Goal: Information Seeking & Learning: Check status

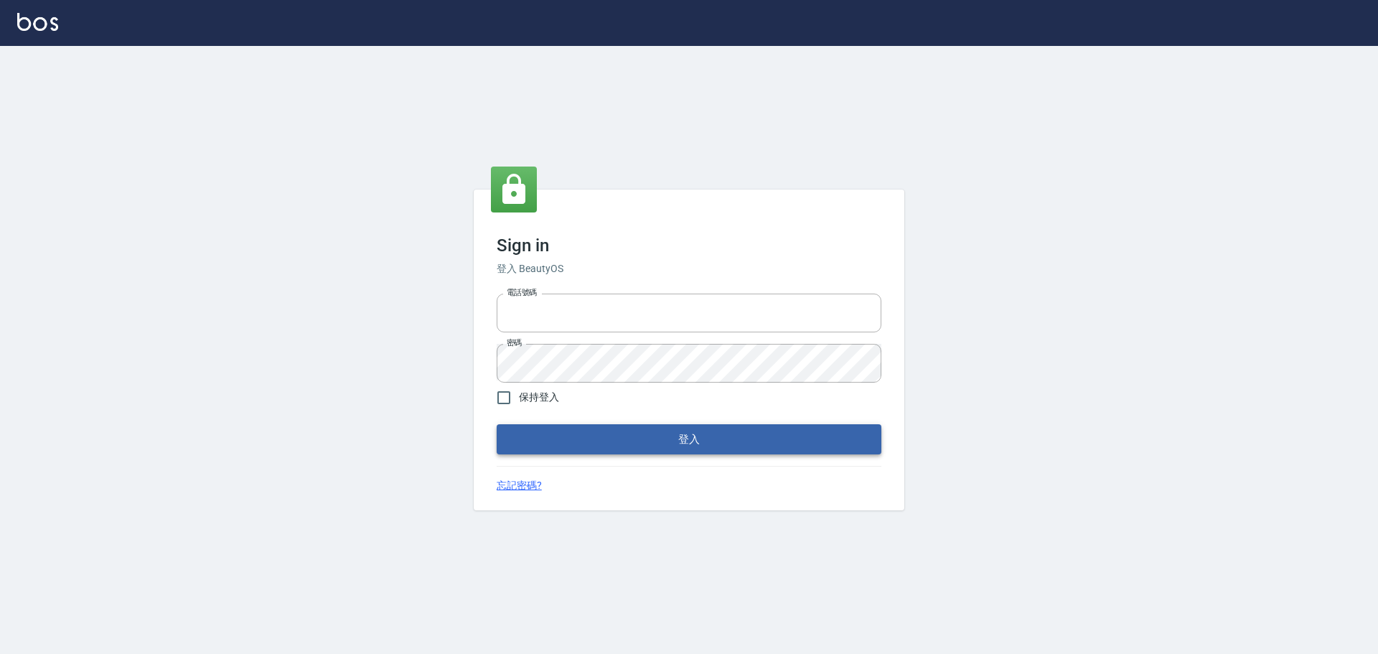
type input "9990001234567"
click at [805, 434] on button "登入" at bounding box center [689, 439] width 385 height 30
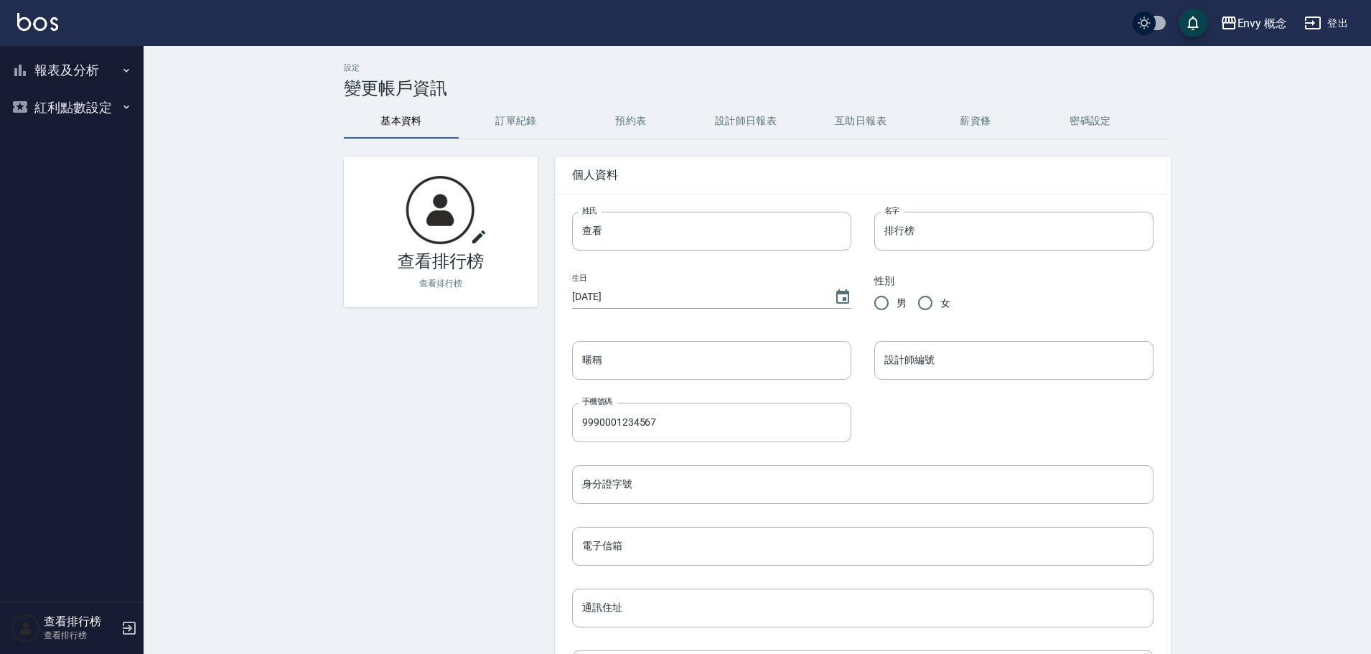
click at [46, 64] on button "報表及分析" at bounding box center [72, 70] width 132 height 37
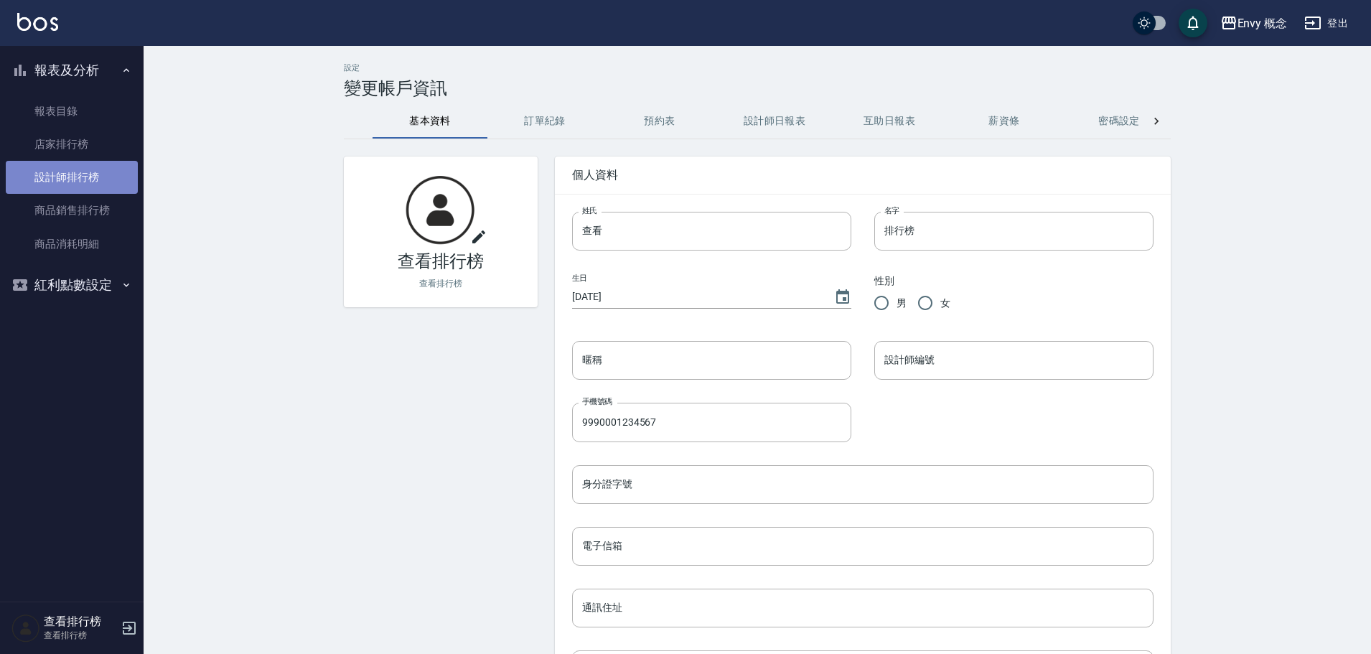
click at [84, 185] on link "設計師排行榜" at bounding box center [72, 177] width 132 height 33
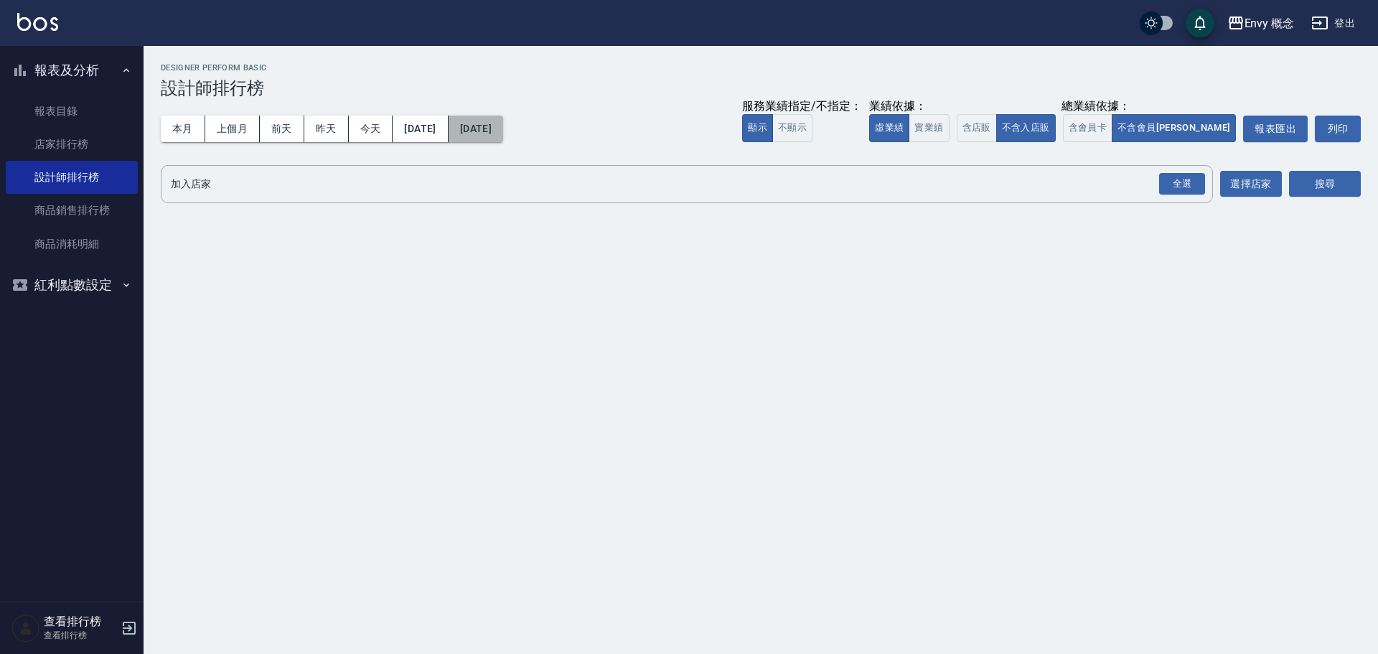
click at [503, 132] on button "2025/10/12" at bounding box center [476, 129] width 55 height 27
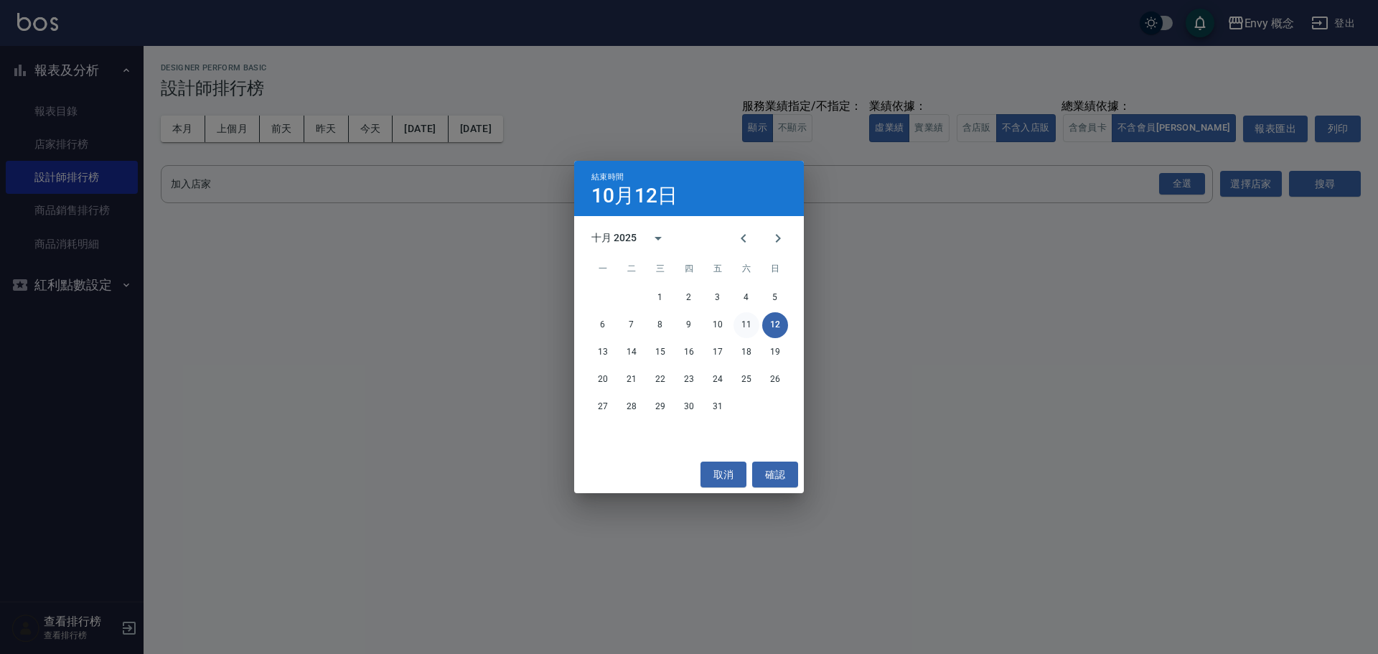
click at [747, 325] on button "11" at bounding box center [747, 325] width 26 height 26
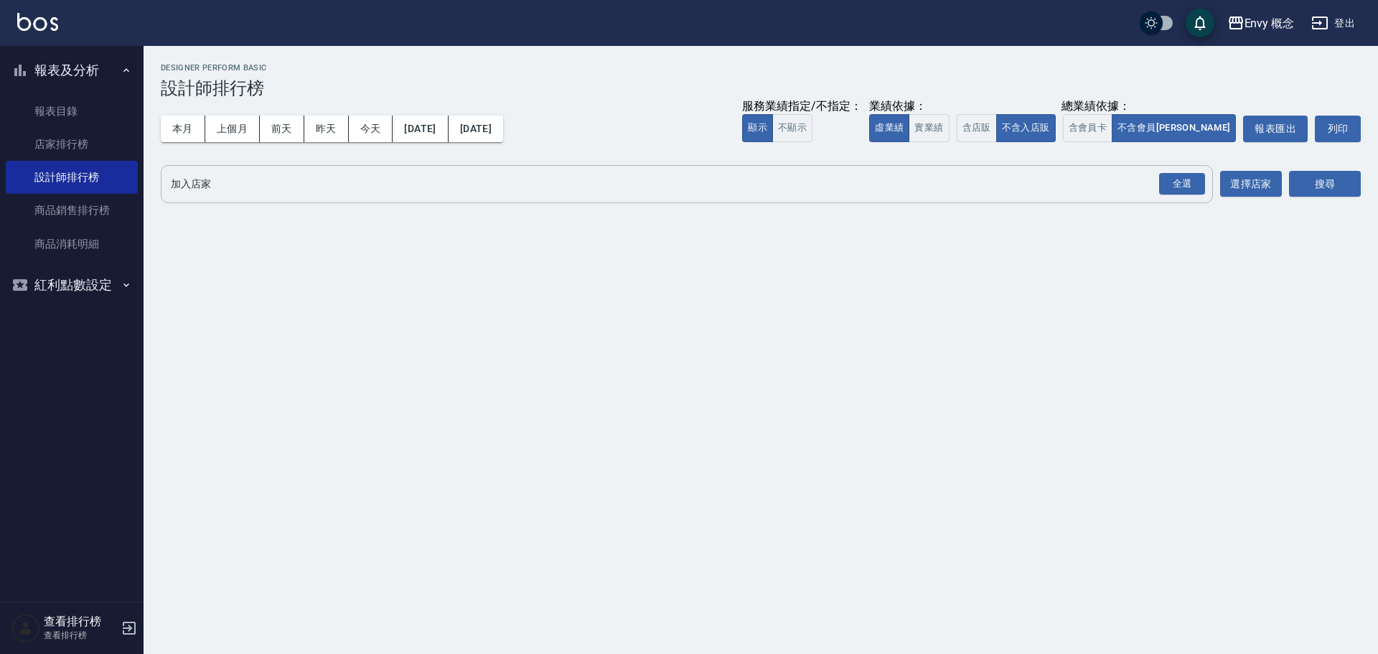
click at [1177, 172] on button "全選" at bounding box center [1182, 184] width 52 height 28
click at [1188, 179] on div "全選" at bounding box center [1182, 184] width 46 height 22
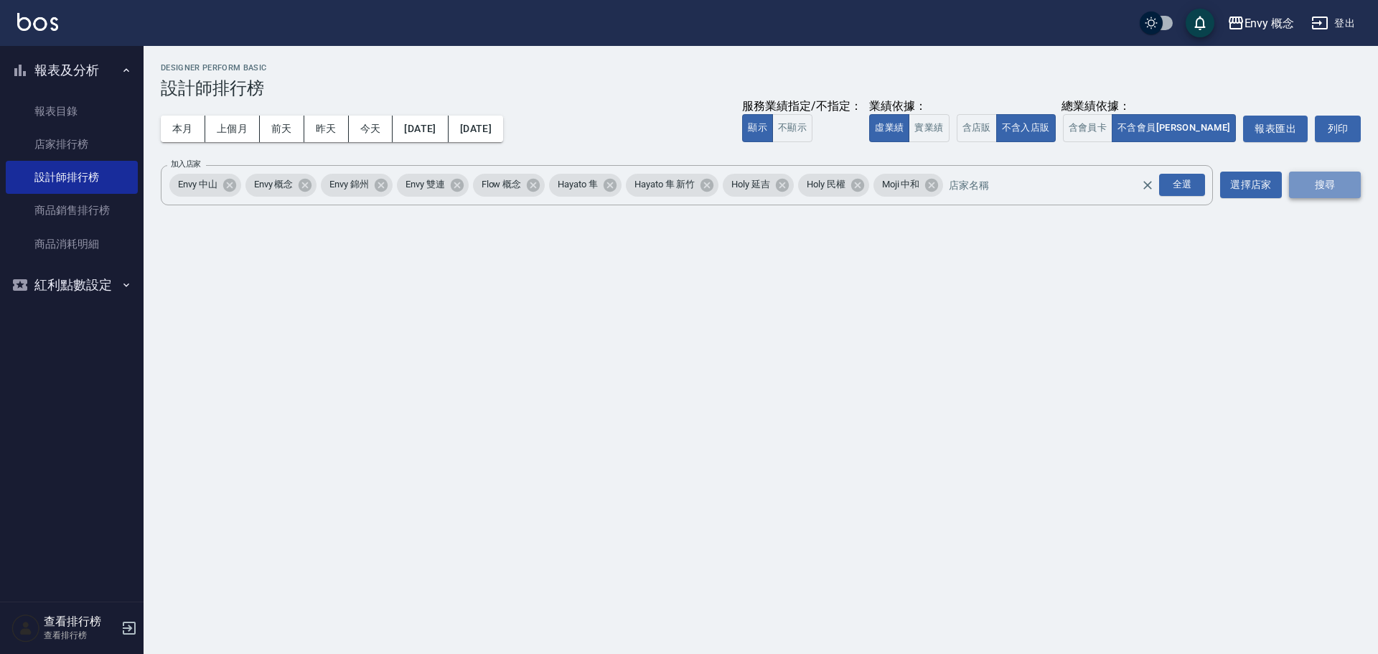
click at [1358, 184] on button "搜尋" at bounding box center [1325, 185] width 72 height 27
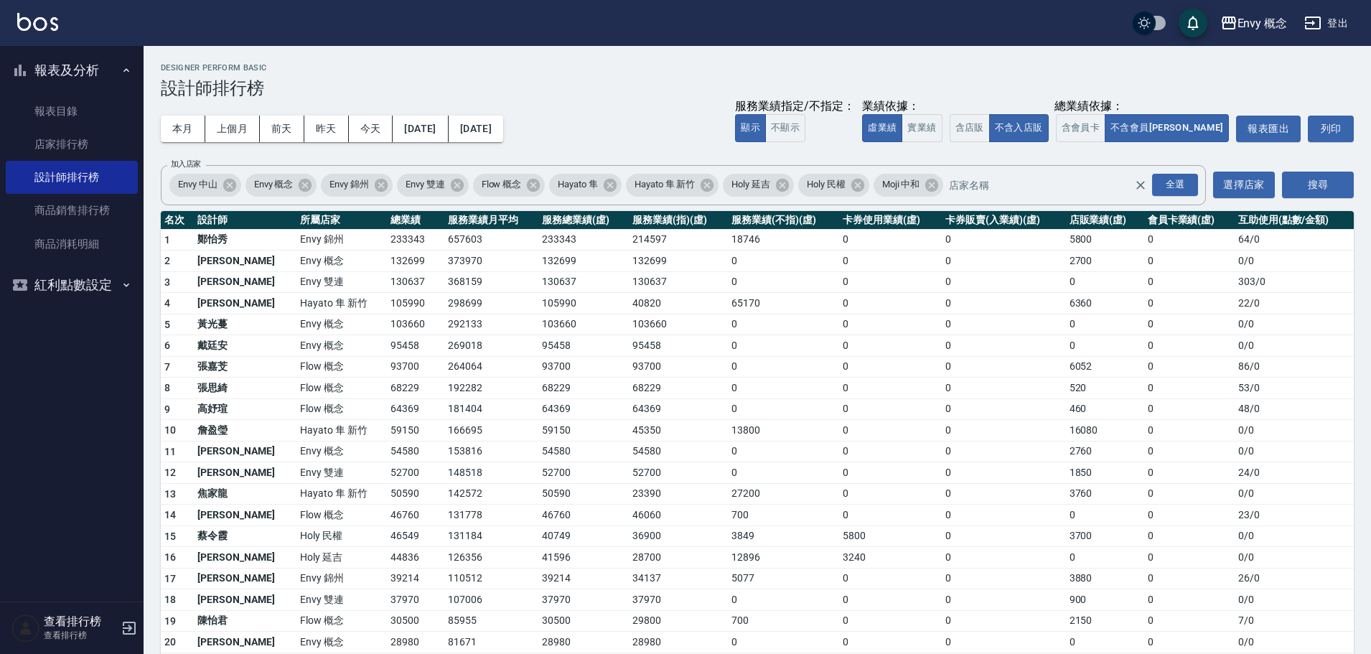
click at [905, 425] on td "0" at bounding box center [890, 431] width 103 height 22
click at [57, 154] on link "店家排行榜" at bounding box center [72, 144] width 132 height 33
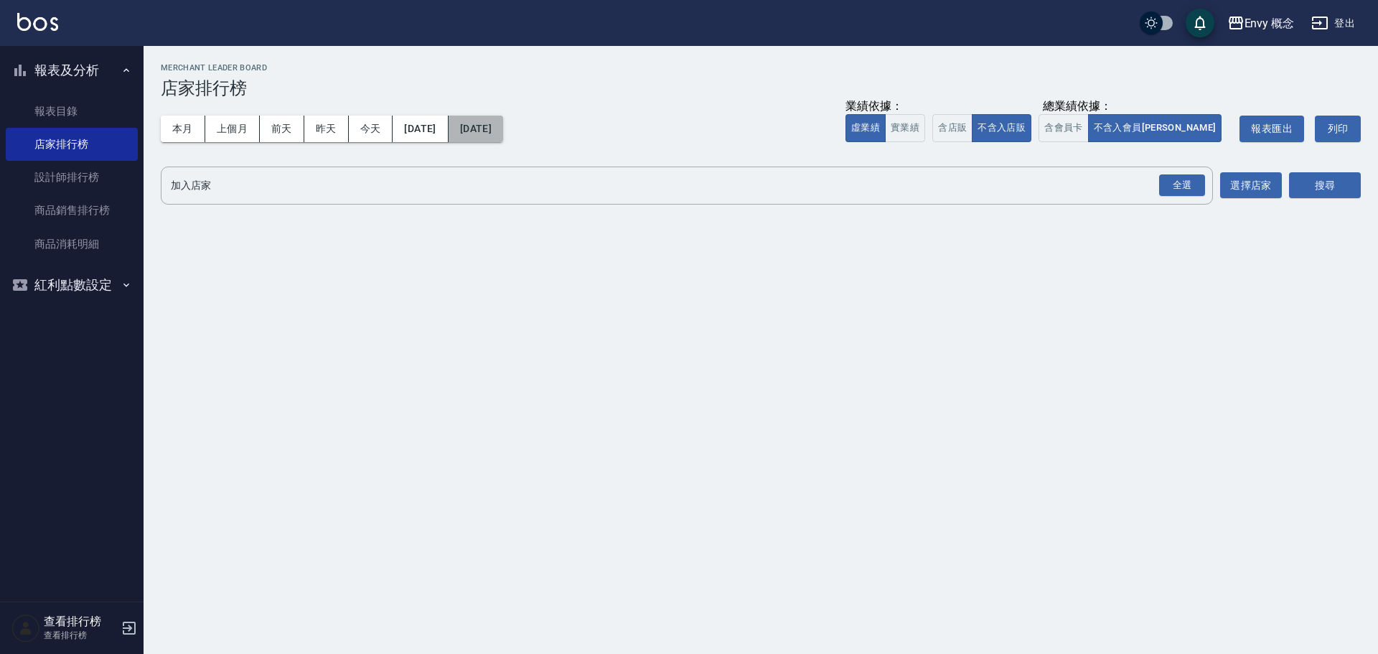
click at [503, 126] on button "2025/10/12" at bounding box center [476, 129] width 55 height 27
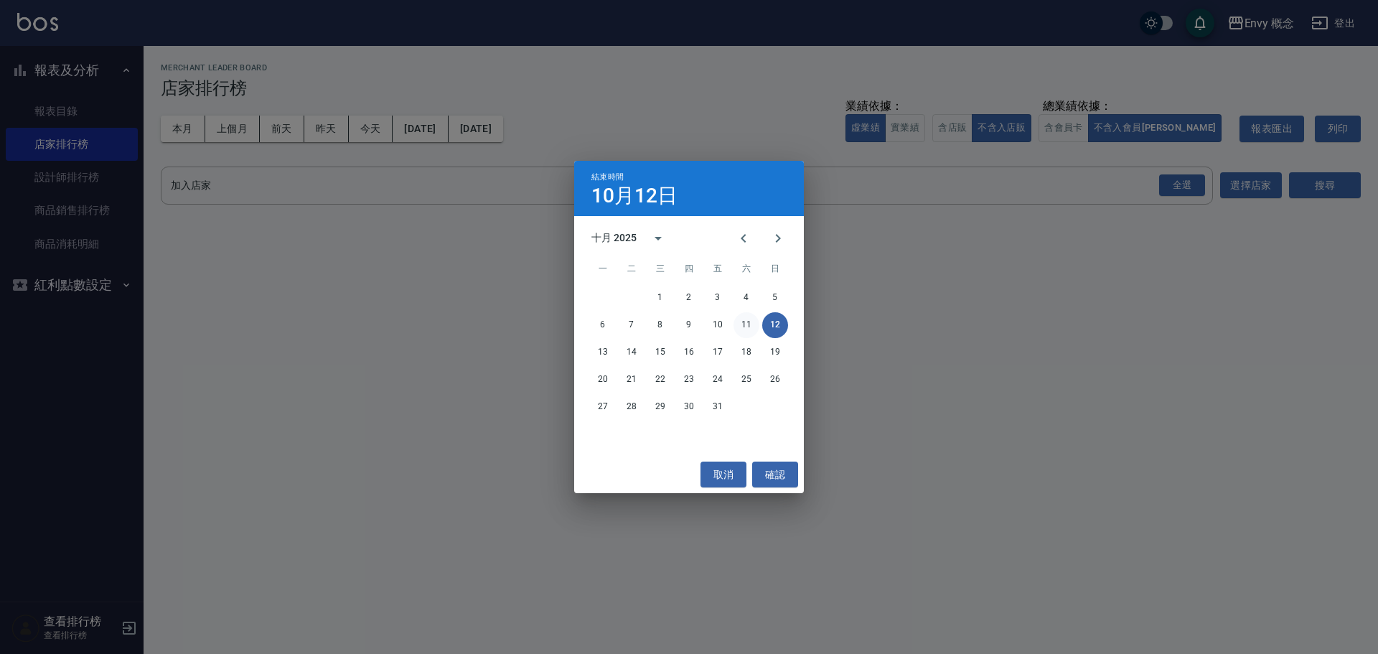
click at [747, 324] on button "11" at bounding box center [747, 325] width 26 height 26
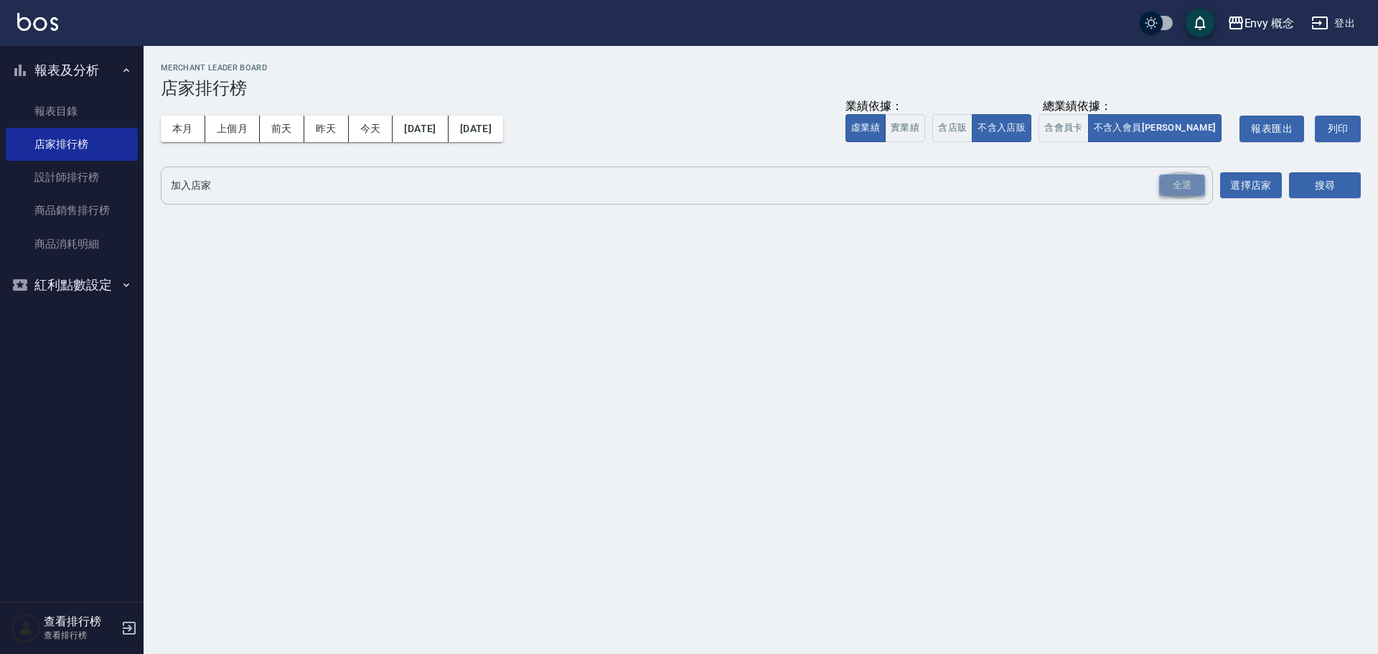
drag, startPoint x: 1171, startPoint y: 193, endPoint x: 1194, endPoint y: 191, distance: 23.8
click at [1171, 192] on div "全選" at bounding box center [1182, 185] width 46 height 22
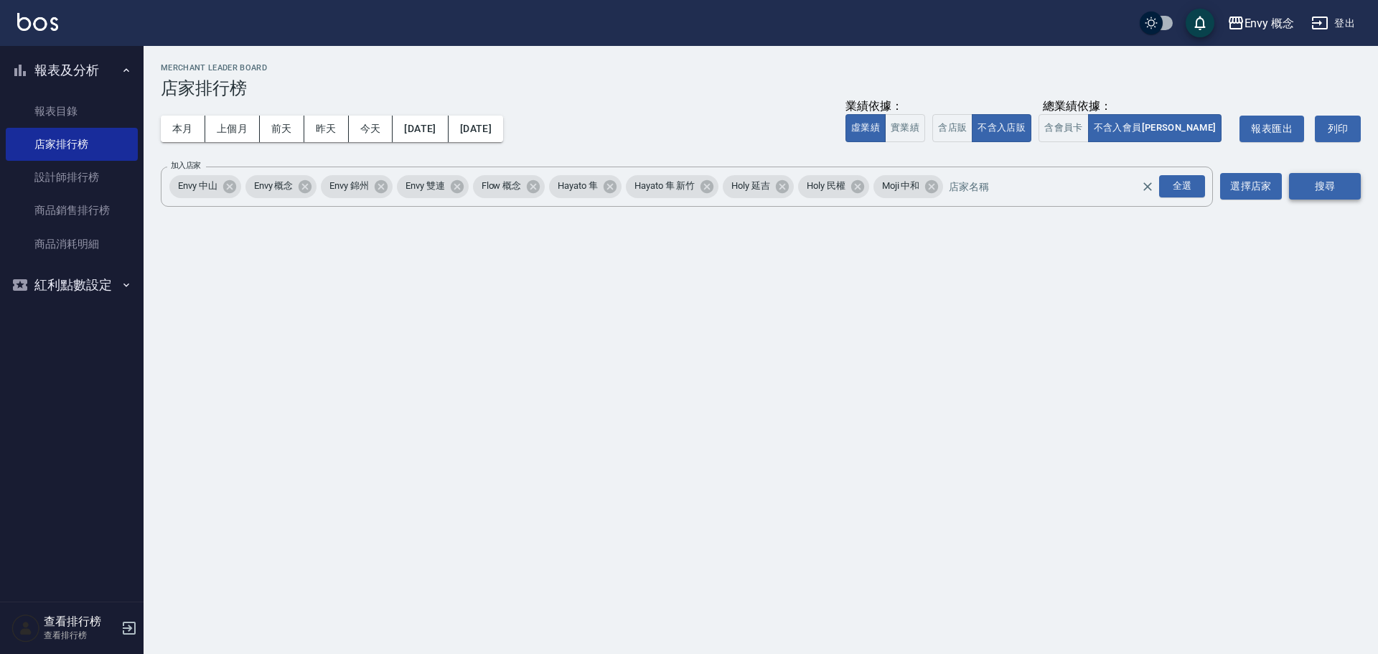
click at [1319, 200] on button "搜尋" at bounding box center [1325, 186] width 72 height 27
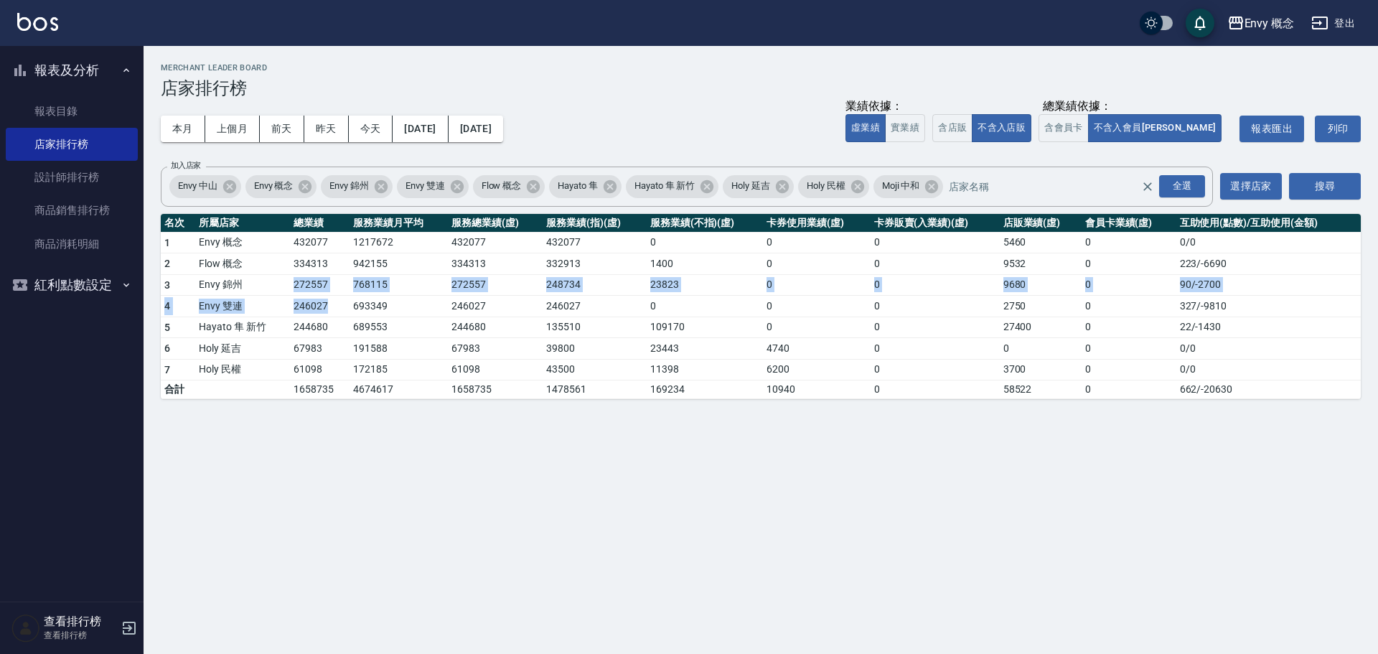
drag, startPoint x: 284, startPoint y: 291, endPoint x: 340, endPoint y: 300, distance: 56.6
click at [340, 300] on tbody "1 Envy 概念 432077 1217672 432077 432077 0 0 0 5460 0 0 / 0 2 Flow 概念 334313 9421…" at bounding box center [761, 315] width 1200 height 167
click at [680, 367] on td "11398" at bounding box center [705, 370] width 116 height 22
click at [1330, 27] on button "登出" at bounding box center [1333, 23] width 55 height 27
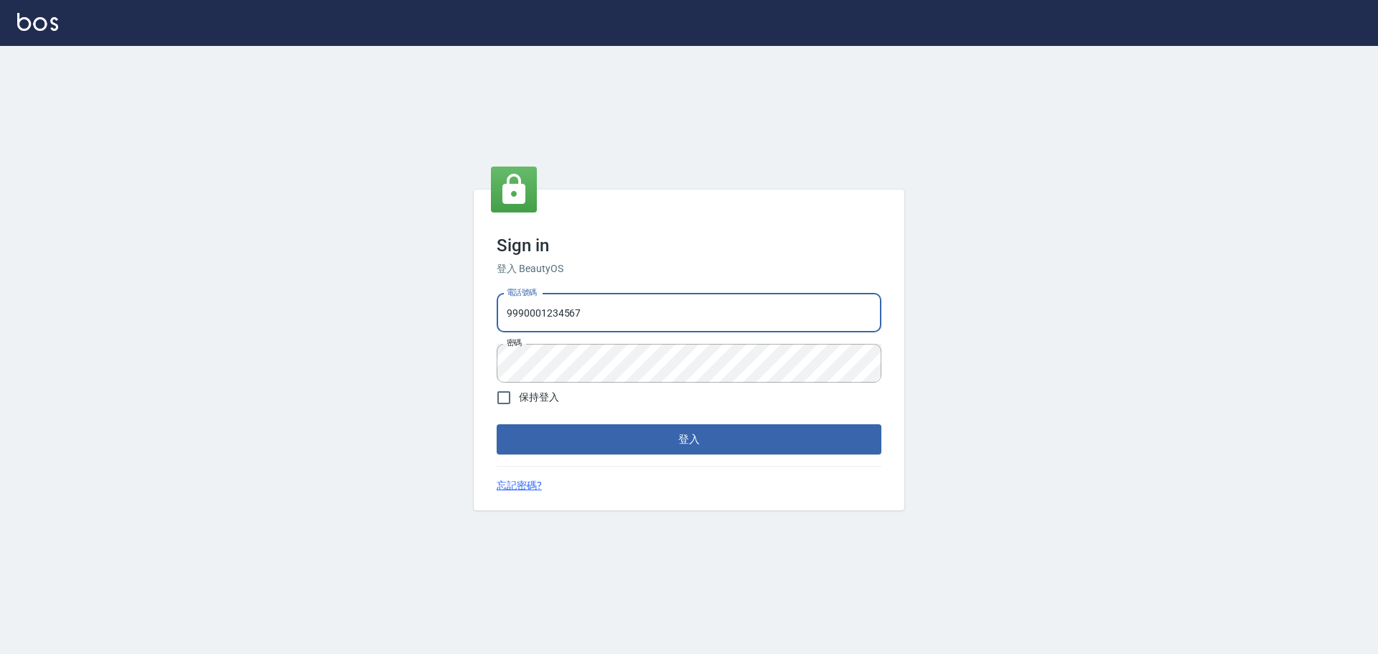
click at [639, 299] on input "9990001234567" at bounding box center [689, 313] width 385 height 39
type input "25153595"
click at [696, 446] on button "登入" at bounding box center [689, 439] width 385 height 30
